Goal: Transaction & Acquisition: Purchase product/service

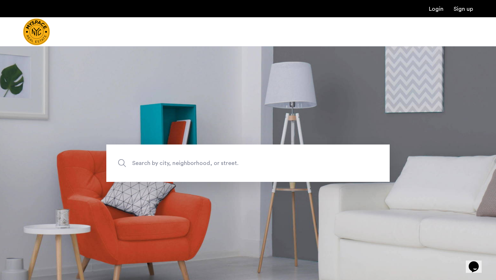
click at [236, 163] on span "Search by city, neighborhood, or street." at bounding box center [231, 163] width 198 height 10
click at [236, 163] on input "Search by city, neighborhood, or street." at bounding box center [247, 162] width 283 height 37
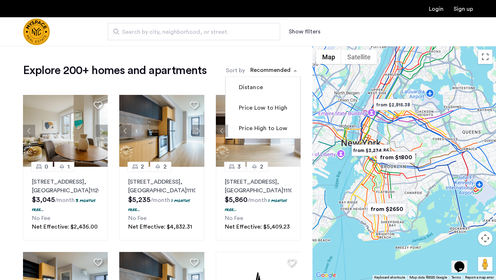
click at [272, 68] on div "sort-apartment" at bounding box center [270, 71] width 42 height 10
click at [264, 108] on label "Price Low to High" at bounding box center [262, 107] width 50 height 9
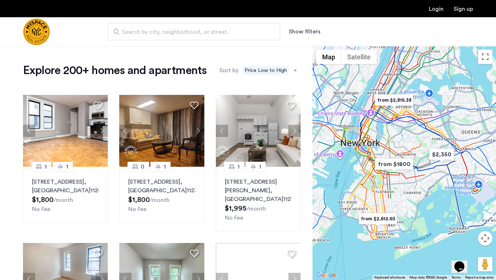
click at [310, 30] on button "Show filters" at bounding box center [304, 31] width 32 height 9
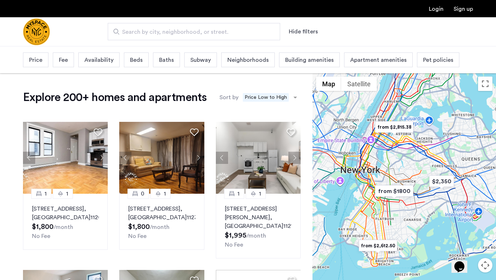
click at [310, 30] on button "Hide filters" at bounding box center [302, 31] width 29 height 9
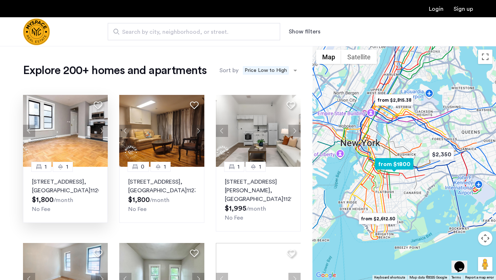
click at [102, 129] on button "Next apartment" at bounding box center [101, 131] width 12 height 12
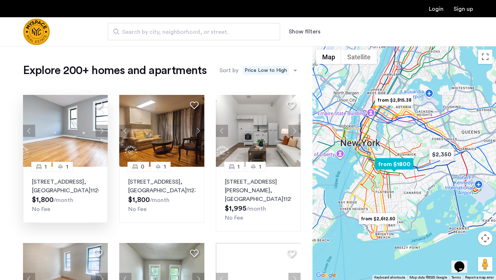
click at [102, 129] on button "Next apartment" at bounding box center [101, 131] width 12 height 12
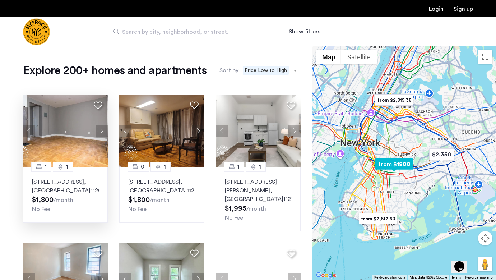
click at [102, 129] on button "Next apartment" at bounding box center [101, 131] width 12 height 12
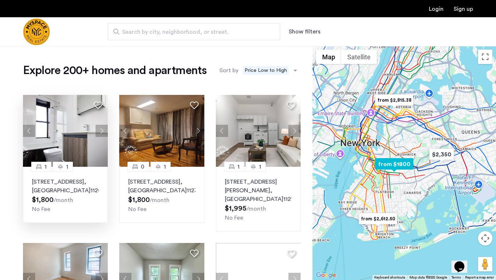
click at [102, 129] on button "Next apartment" at bounding box center [101, 131] width 12 height 12
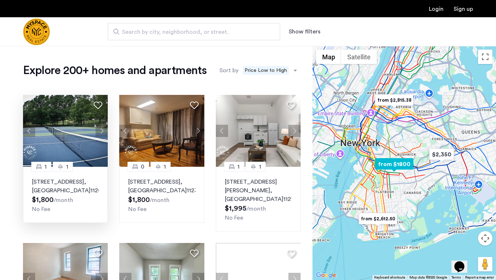
click at [102, 129] on button "Next apartment" at bounding box center [101, 131] width 12 height 12
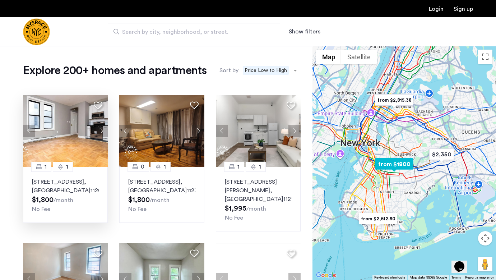
click at [102, 129] on button "Next apartment" at bounding box center [101, 131] width 12 height 12
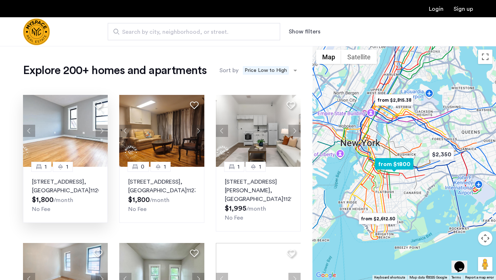
click at [102, 129] on button "Next apartment" at bounding box center [101, 131] width 12 height 12
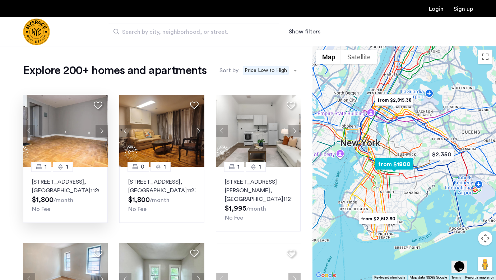
click at [62, 186] on p "92 East 53rd Street, Unit 4H, Brooklyn , NY 11203" at bounding box center [65, 185] width 67 height 17
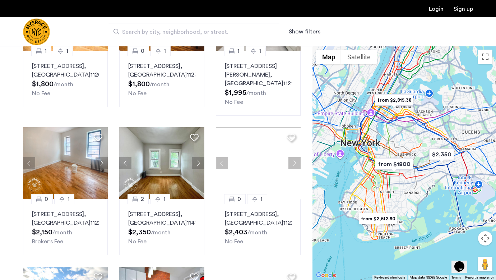
scroll to position [117, 0]
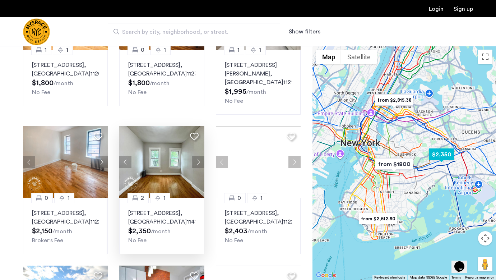
click at [200, 161] on button "Next apartment" at bounding box center [198, 162] width 12 height 12
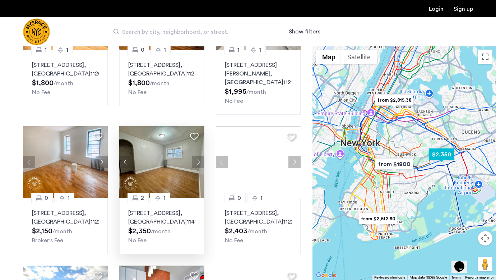
click at [200, 161] on button "Next apartment" at bounding box center [198, 162] width 12 height 12
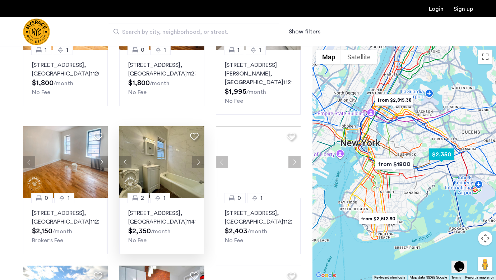
click at [200, 161] on button "Next apartment" at bounding box center [198, 162] width 12 height 12
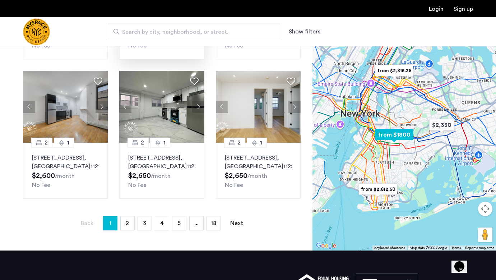
scroll to position [451, 0]
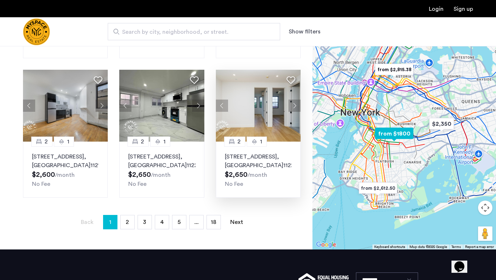
click at [294, 112] on button "Next apartment" at bounding box center [294, 105] width 12 height 12
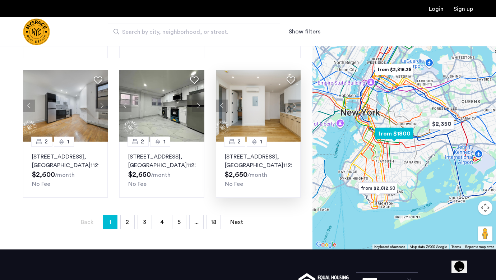
click at [294, 112] on button "Next apartment" at bounding box center [294, 105] width 12 height 12
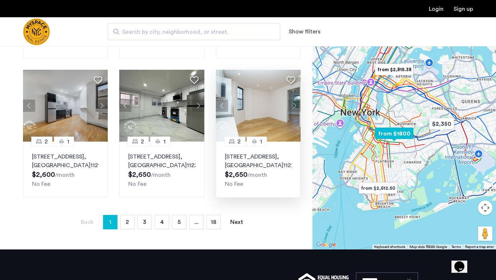
click at [294, 112] on button "Next apartment" at bounding box center [294, 105] width 12 height 12
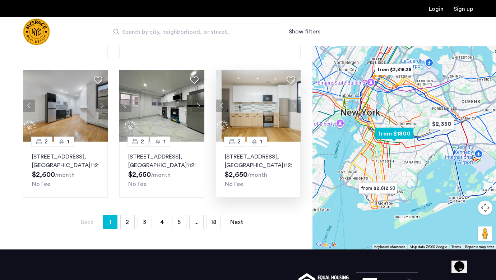
click at [294, 112] on button "Next apartment" at bounding box center [294, 105] width 12 height 12
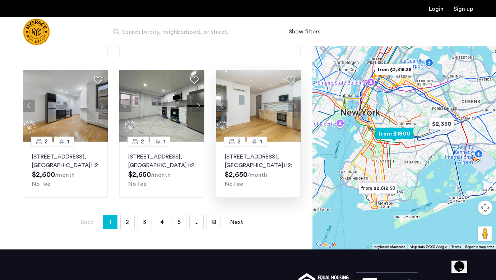
click at [294, 112] on button "Next apartment" at bounding box center [294, 105] width 12 height 12
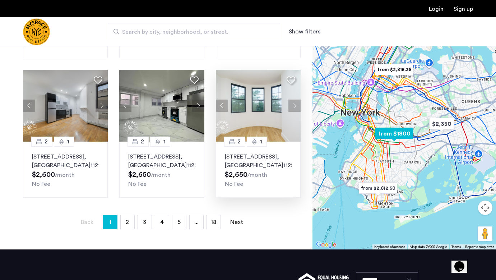
click at [263, 169] on p "2553 Bedford Avenue, Unit 4B, Brooklyn , NY 11226" at bounding box center [258, 160] width 67 height 17
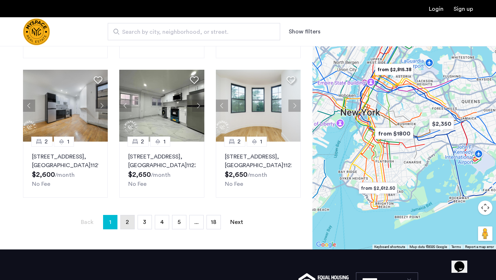
click at [127, 225] on span "2" at bounding box center [127, 222] width 3 height 6
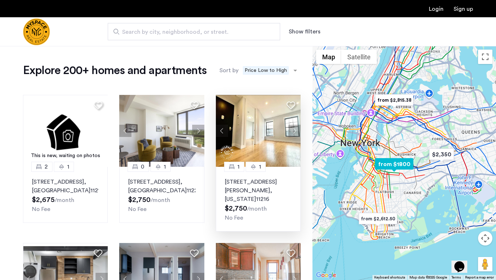
click at [295, 129] on button "Next apartment" at bounding box center [294, 131] width 12 height 12
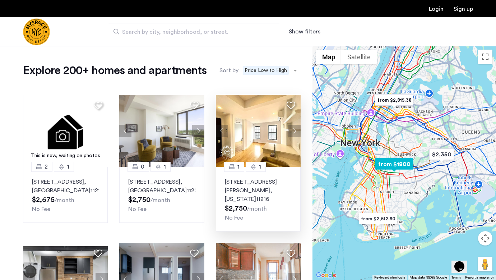
click at [295, 129] on button "Next apartment" at bounding box center [294, 131] width 12 height 12
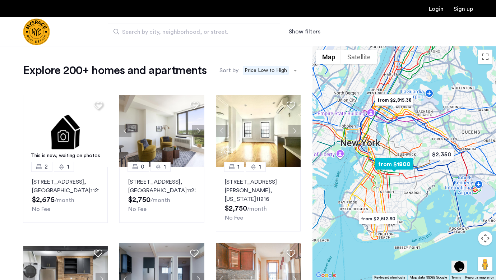
click at [295, 129] on button "Next apartment" at bounding box center [294, 131] width 12 height 12
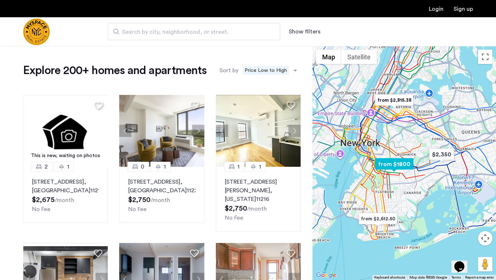
click at [295, 129] on button "Next apartment" at bounding box center [294, 131] width 12 height 12
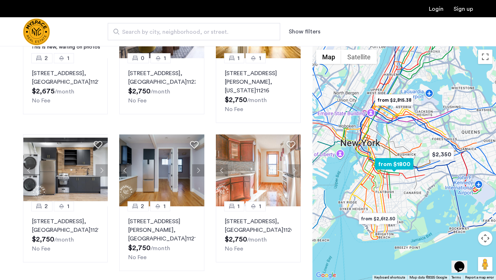
scroll to position [137, 0]
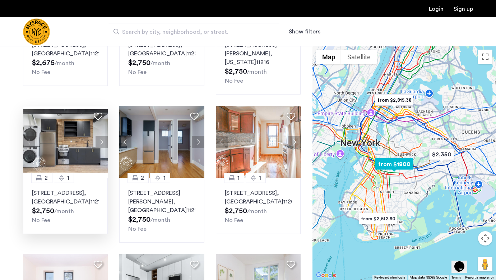
click at [102, 139] on button "Next apartment" at bounding box center [101, 142] width 12 height 12
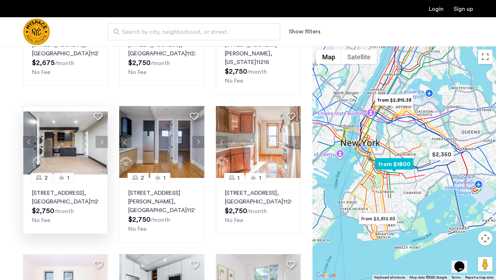
click at [102, 139] on button "Next apartment" at bounding box center [101, 142] width 12 height 12
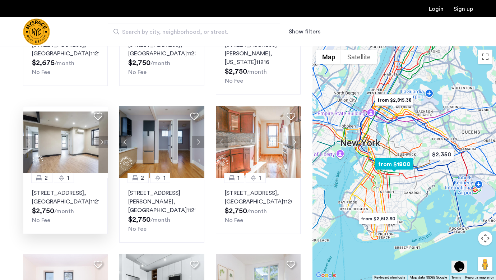
click at [102, 139] on button "Next apartment" at bounding box center [101, 142] width 12 height 12
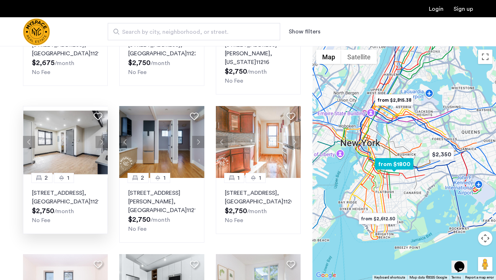
click at [102, 139] on button "Next apartment" at bounding box center [101, 142] width 12 height 12
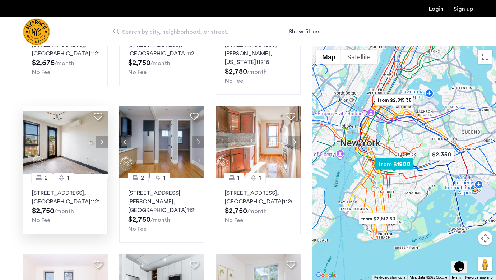
click at [102, 139] on button "Next apartment" at bounding box center [101, 142] width 12 height 12
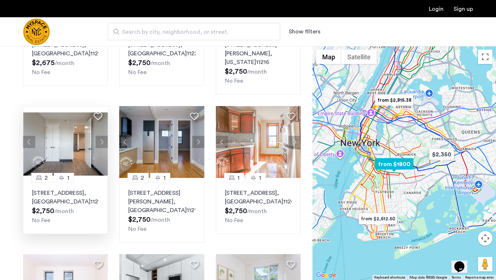
click at [102, 139] on button "Next apartment" at bounding box center [101, 142] width 12 height 12
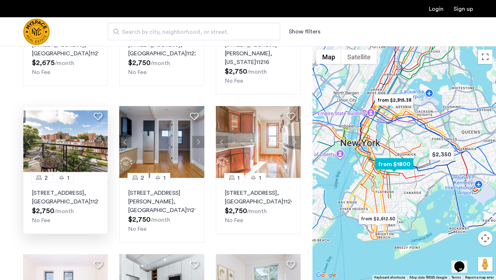
click at [102, 140] on button "Next apartment" at bounding box center [101, 142] width 12 height 12
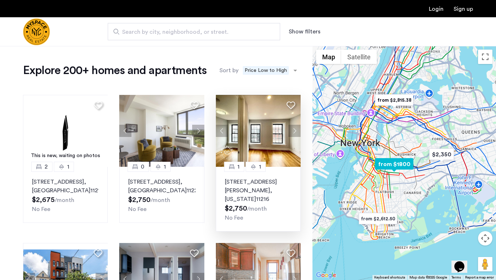
scroll to position [0, 0]
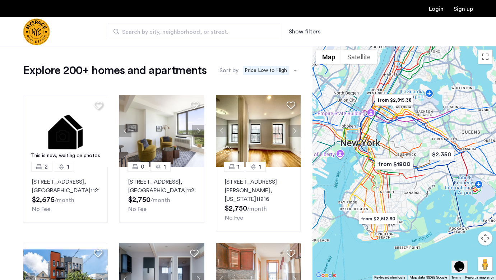
click at [50, 26] on img "Cazamio Logo" at bounding box center [36, 31] width 27 height 27
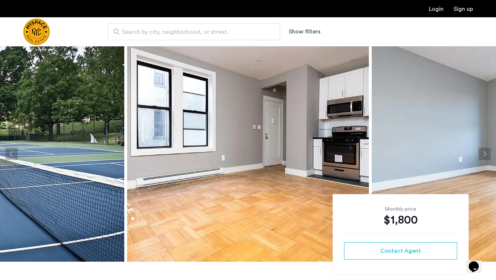
click at [13, 154] on button "Previous apartment" at bounding box center [11, 153] width 12 height 12
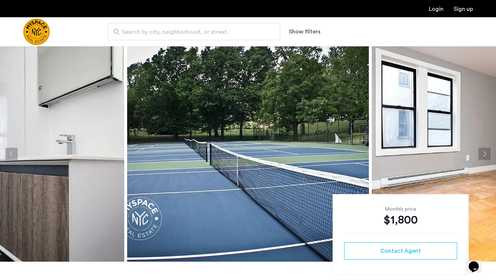
click at [13, 154] on button "Previous apartment" at bounding box center [11, 153] width 12 height 12
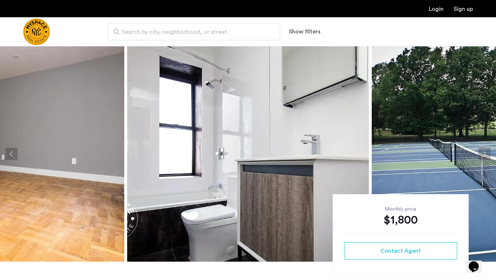
click at [13, 154] on button "Previous apartment" at bounding box center [11, 153] width 12 height 12
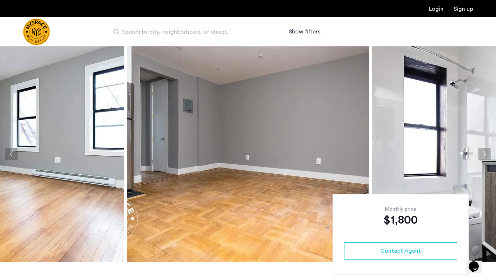
click at [13, 154] on button "Previous apartment" at bounding box center [11, 153] width 12 height 12
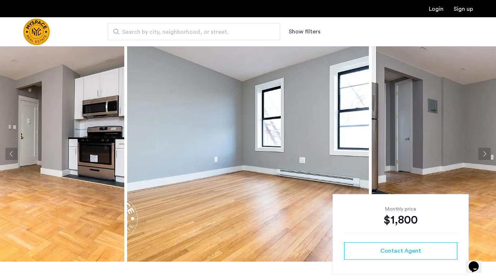
click at [13, 154] on button "Previous apartment" at bounding box center [11, 153] width 12 height 12
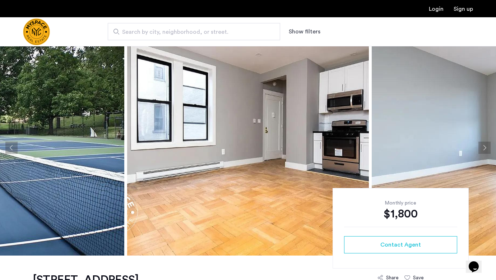
scroll to position [6, 0]
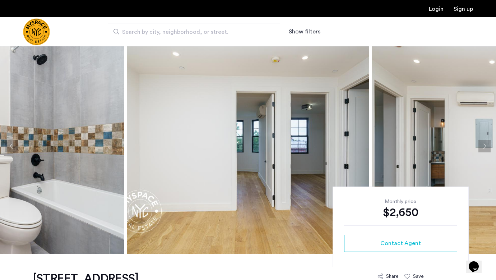
scroll to position [9, 0]
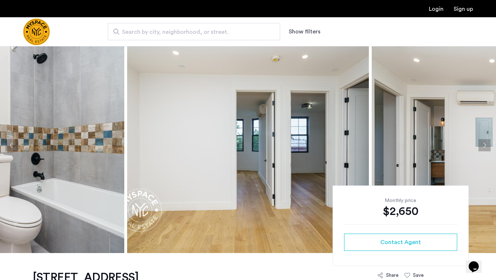
click at [484, 144] on button "Next apartment" at bounding box center [484, 145] width 12 height 12
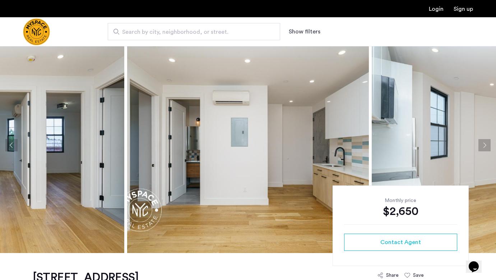
click at [484, 144] on button "Next apartment" at bounding box center [484, 145] width 12 height 12
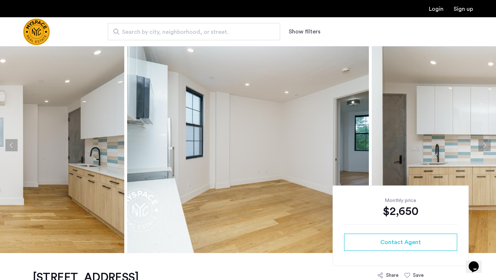
click at [484, 144] on button "Next apartment" at bounding box center [484, 145] width 12 height 12
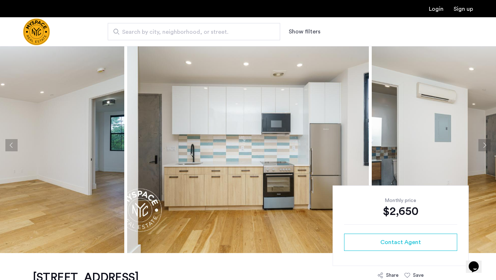
click at [484, 144] on button "Next apartment" at bounding box center [484, 145] width 12 height 12
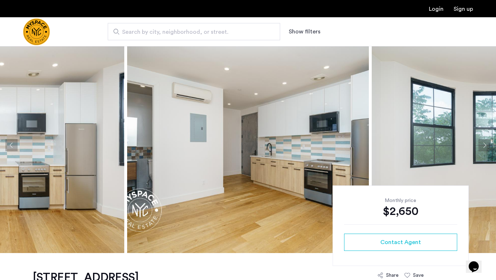
click at [484, 144] on button "Next apartment" at bounding box center [484, 145] width 12 height 12
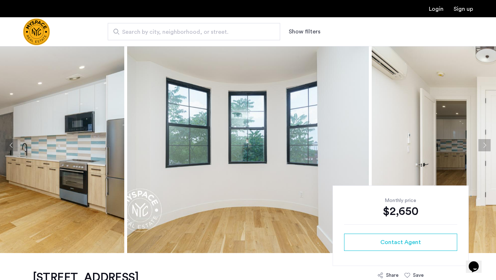
click at [484, 144] on button "Next apartment" at bounding box center [484, 145] width 12 height 12
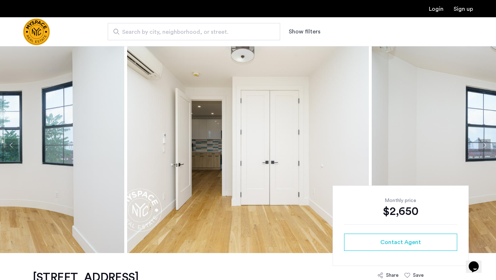
click at [484, 144] on button "Next apartment" at bounding box center [484, 145] width 12 height 12
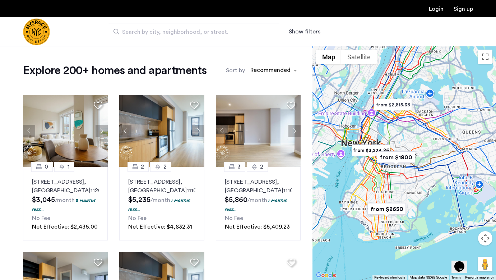
click at [296, 33] on button "Show filters" at bounding box center [304, 31] width 32 height 9
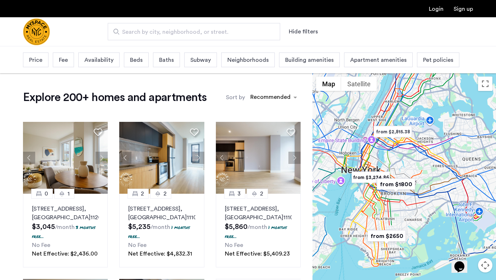
click at [296, 33] on button "Hide filters" at bounding box center [302, 31] width 29 height 9
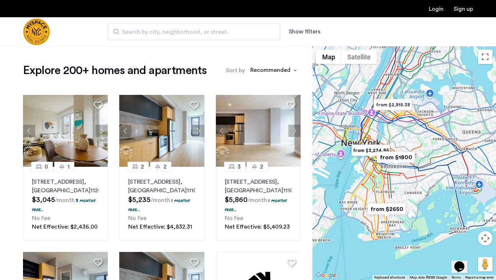
click at [46, 25] on img "Cazamio Logo" at bounding box center [36, 31] width 27 height 27
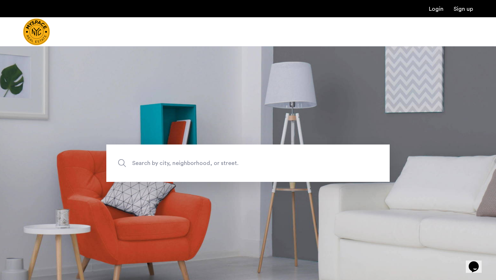
click at [272, 163] on span "Search by city, neighborhood, or street." at bounding box center [231, 163] width 198 height 10
click at [272, 163] on input "Search by city, neighborhood, or street." at bounding box center [247, 162] width 283 height 37
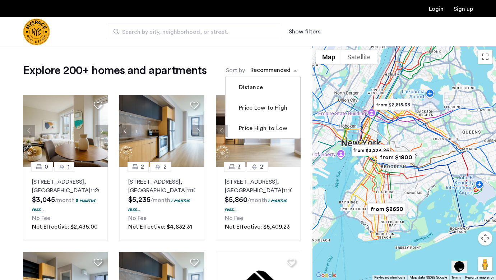
click at [276, 67] on div "sort-apartment" at bounding box center [270, 71] width 42 height 10
click at [245, 111] on label "Price Low to High" at bounding box center [262, 107] width 50 height 9
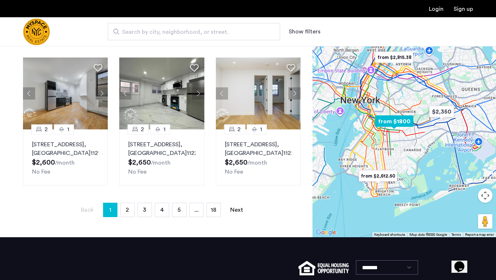
scroll to position [487, 0]
